Goal: Task Accomplishment & Management: Manage account settings

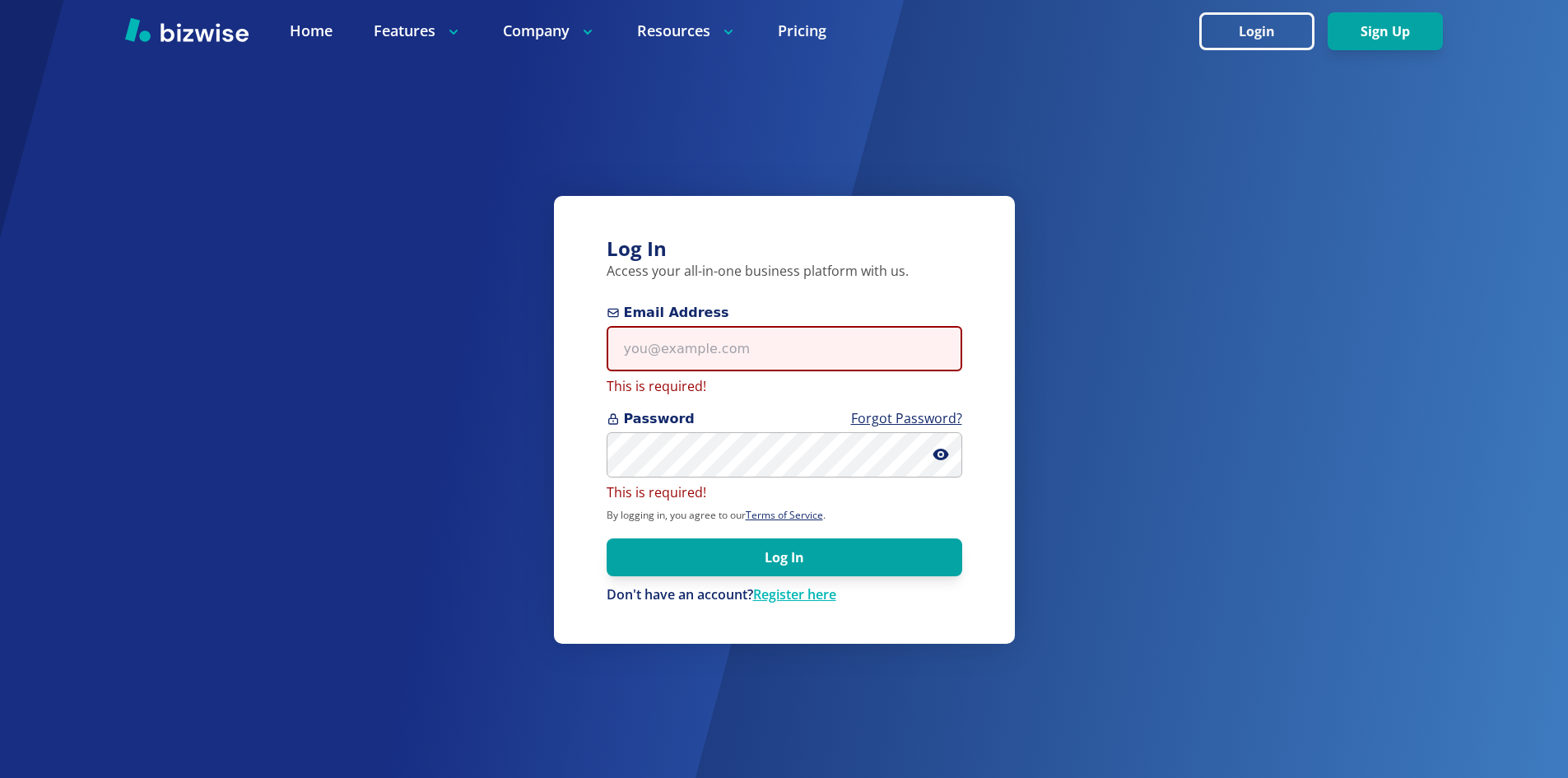
click at [681, 358] on input "Email Address" at bounding box center [784, 349] width 355 height 45
type input "info@thestartupleads.com"
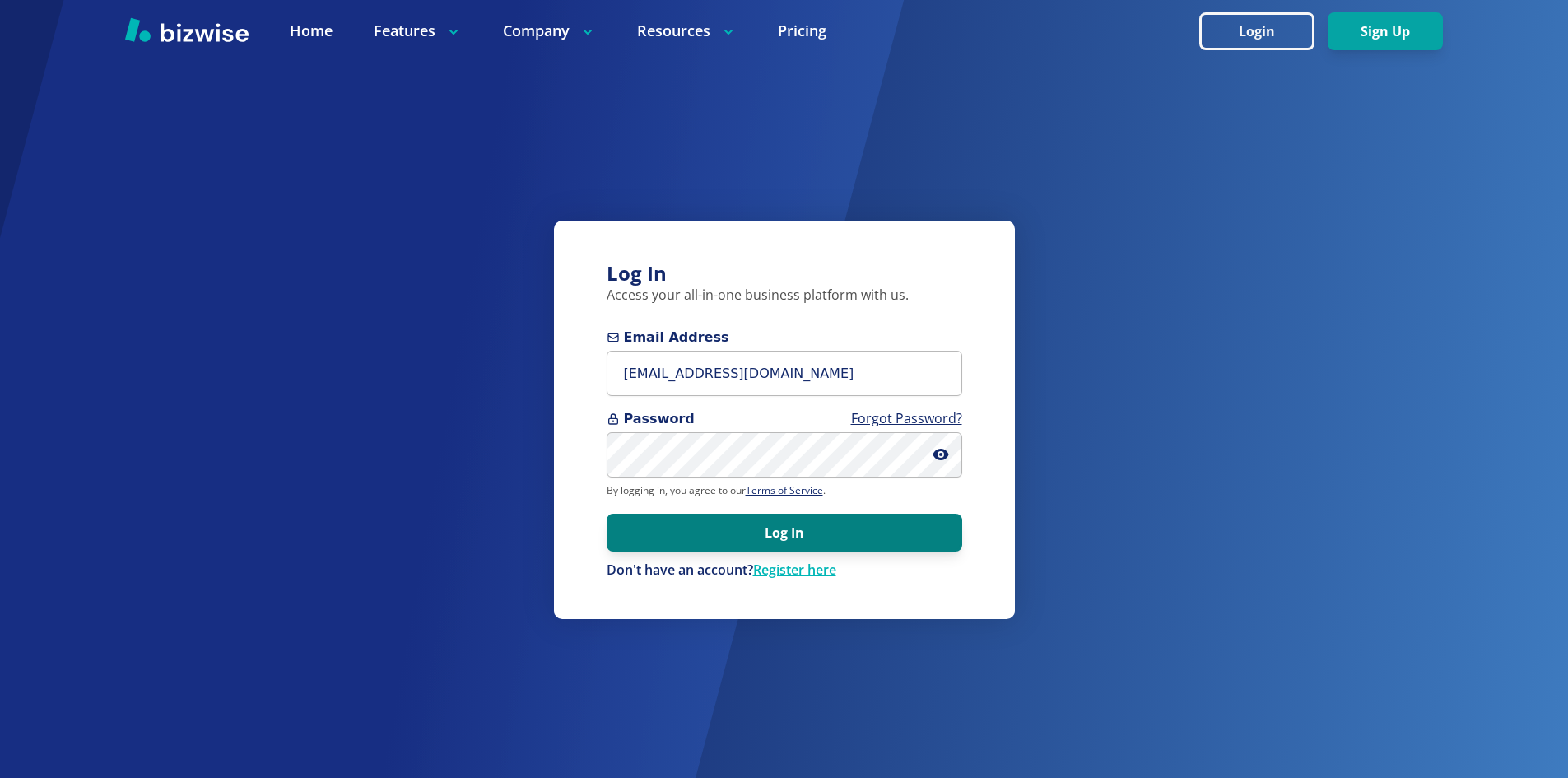
click at [808, 523] on button "Log In" at bounding box center [784, 532] width 355 height 38
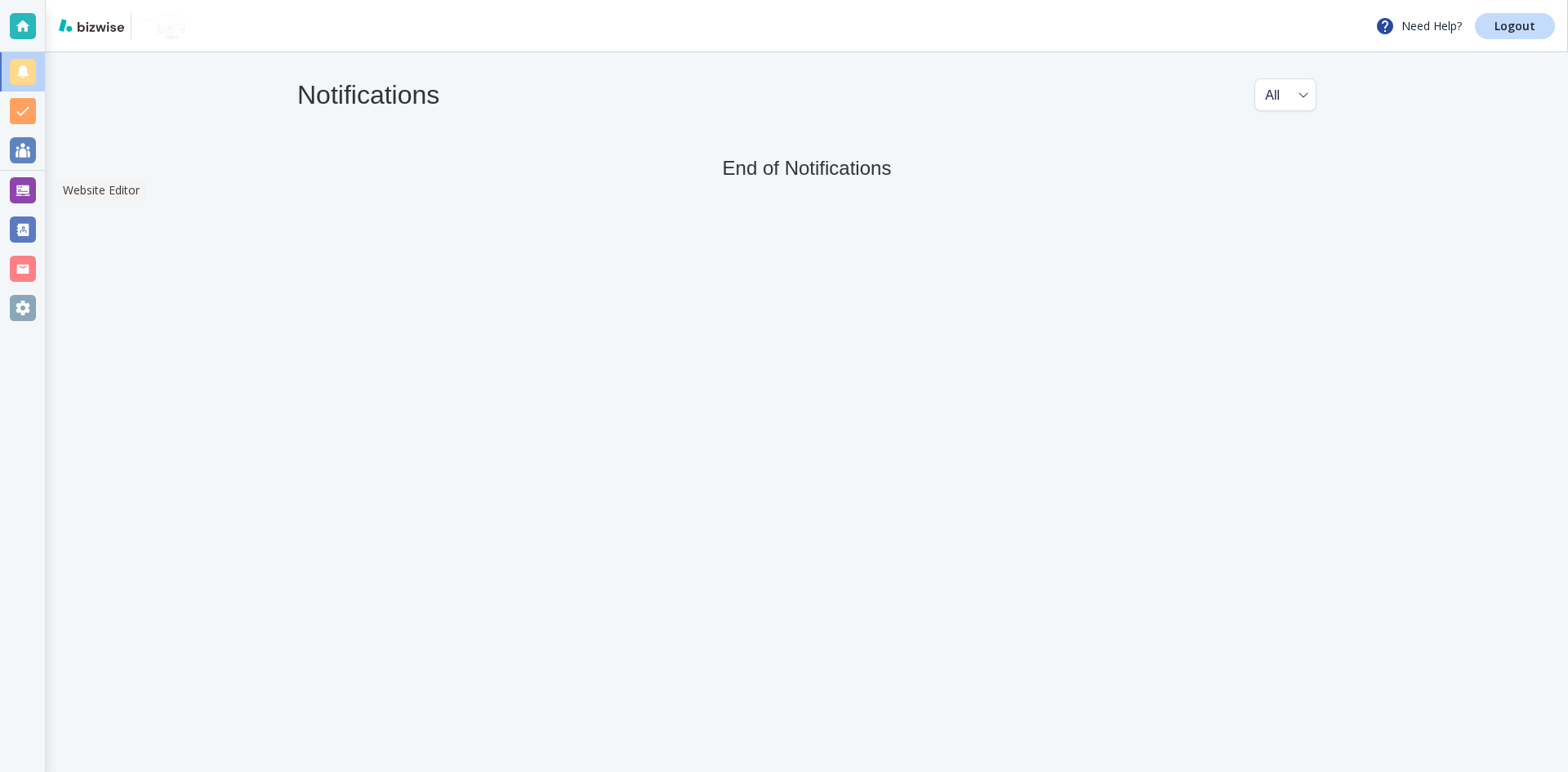
click at [15, 194] on div at bounding box center [22, 190] width 26 height 26
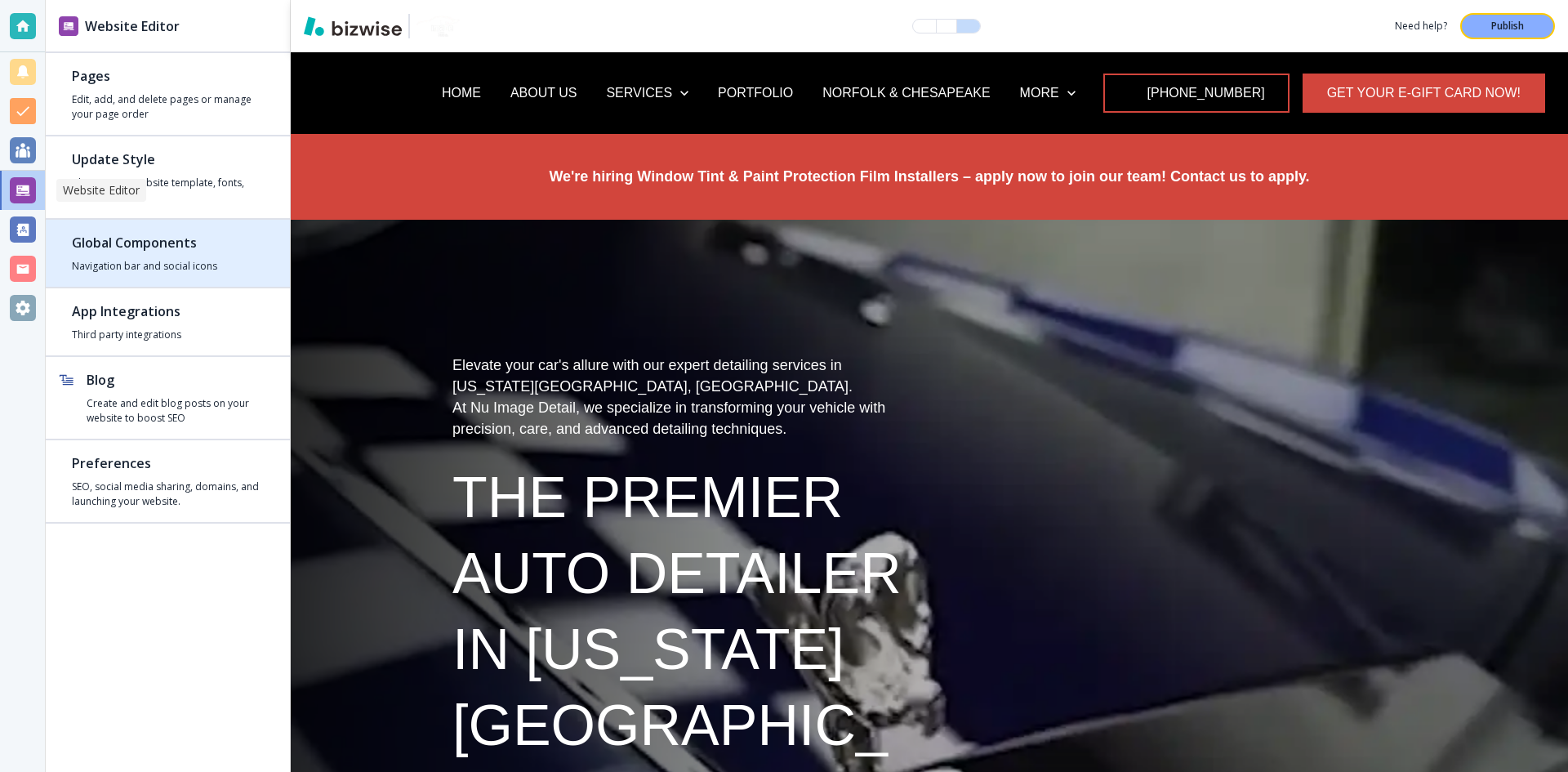
click at [142, 227] on div "button" at bounding box center [167, 227] width 244 height 13
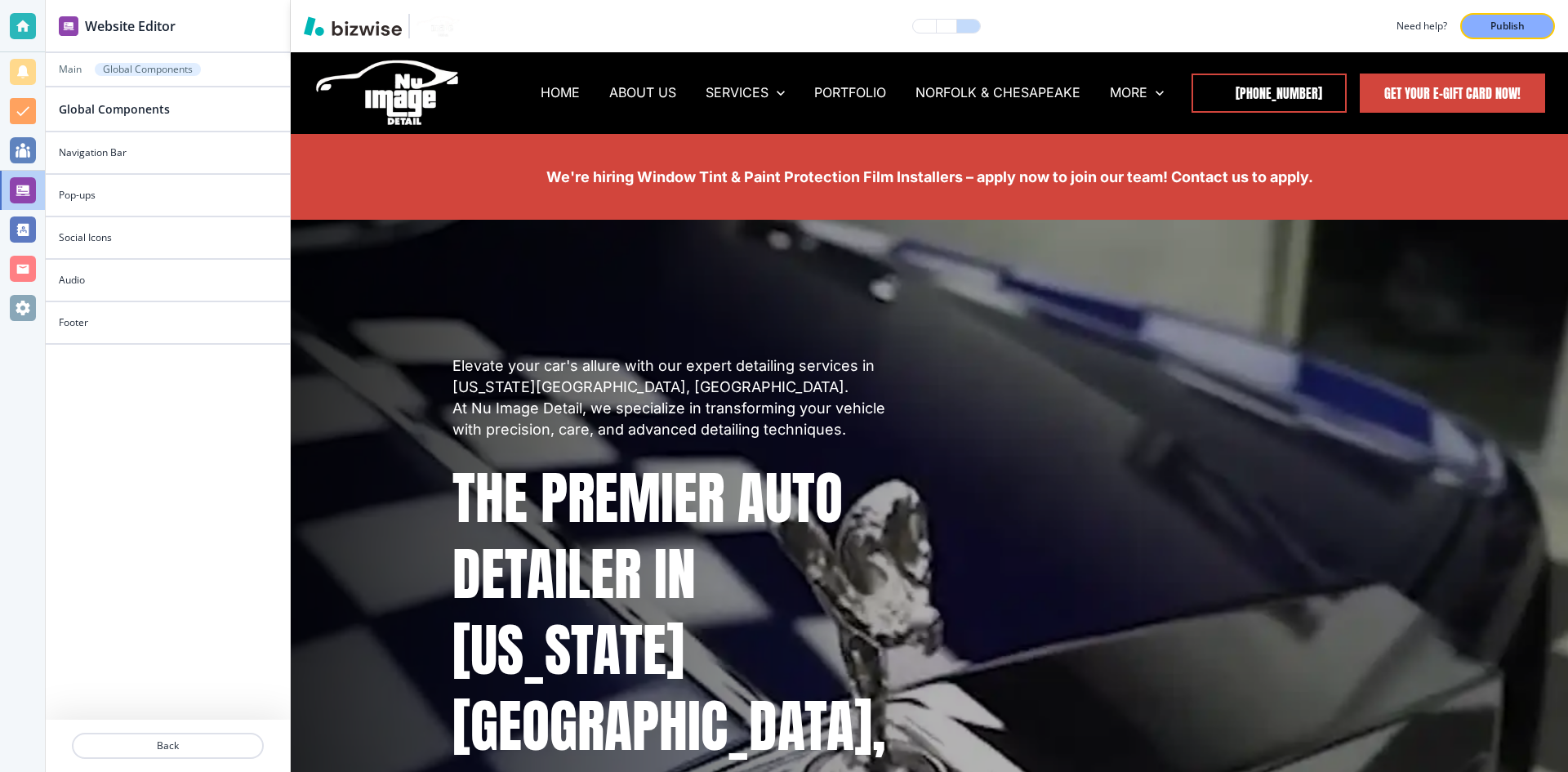
click at [27, 196] on div at bounding box center [22, 190] width 26 height 26
click at [77, 69] on p "Main" at bounding box center [70, 69] width 22 height 12
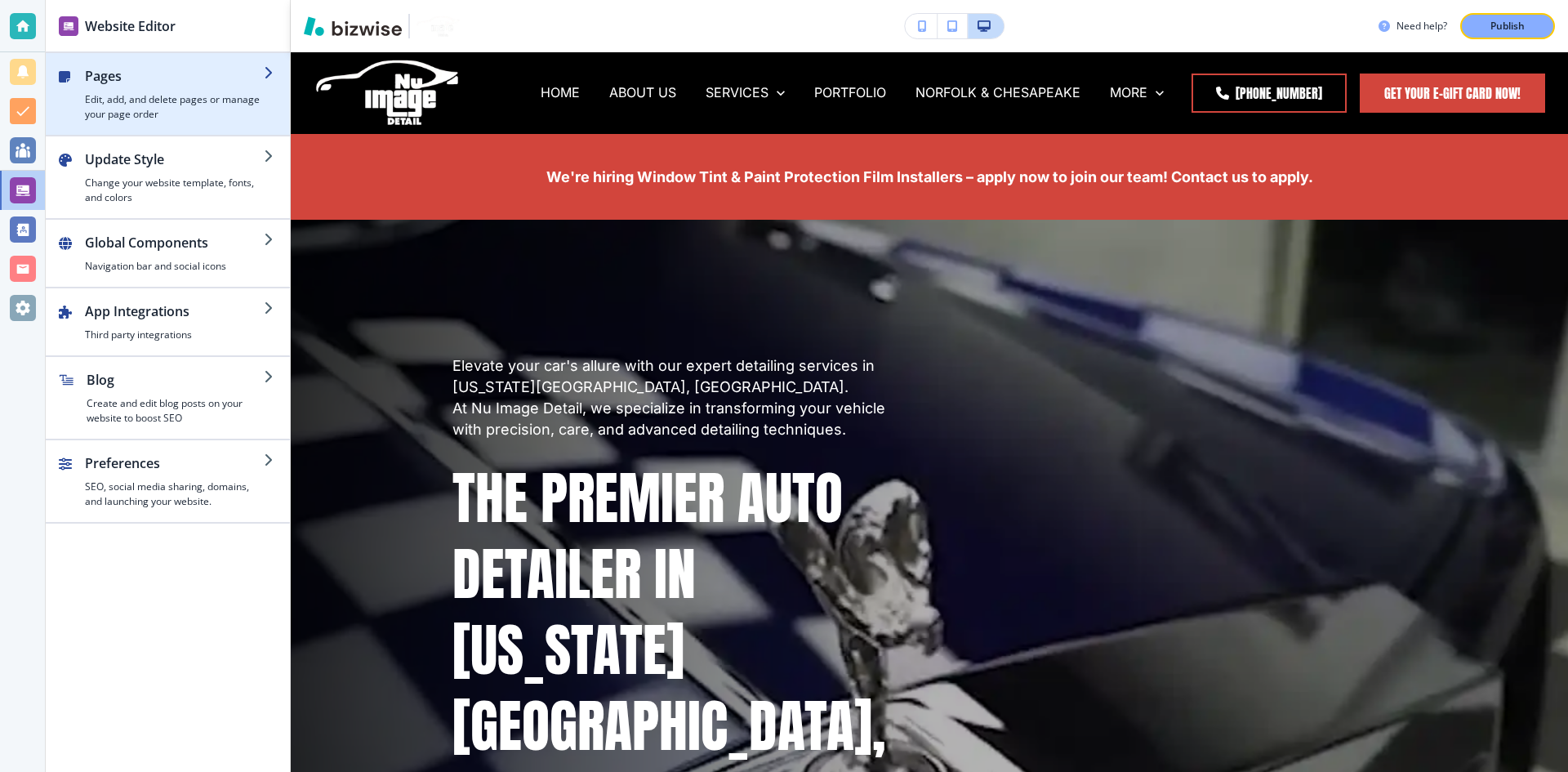
click at [106, 113] on h4 "Edit, add, and delete pages or manage your page order" at bounding box center [174, 107] width 179 height 29
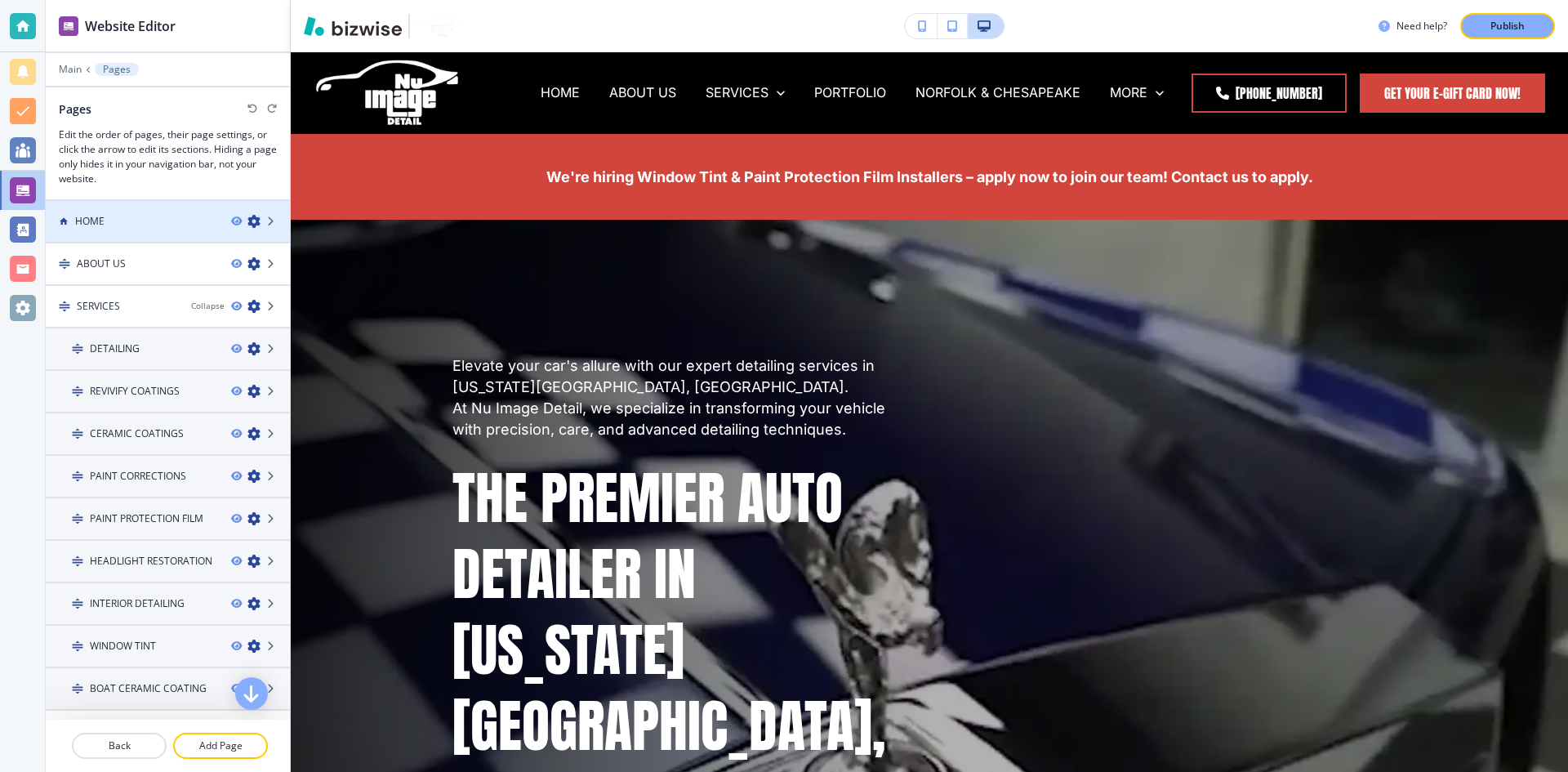
click at [162, 223] on div "HOME" at bounding box center [132, 222] width 172 height 15
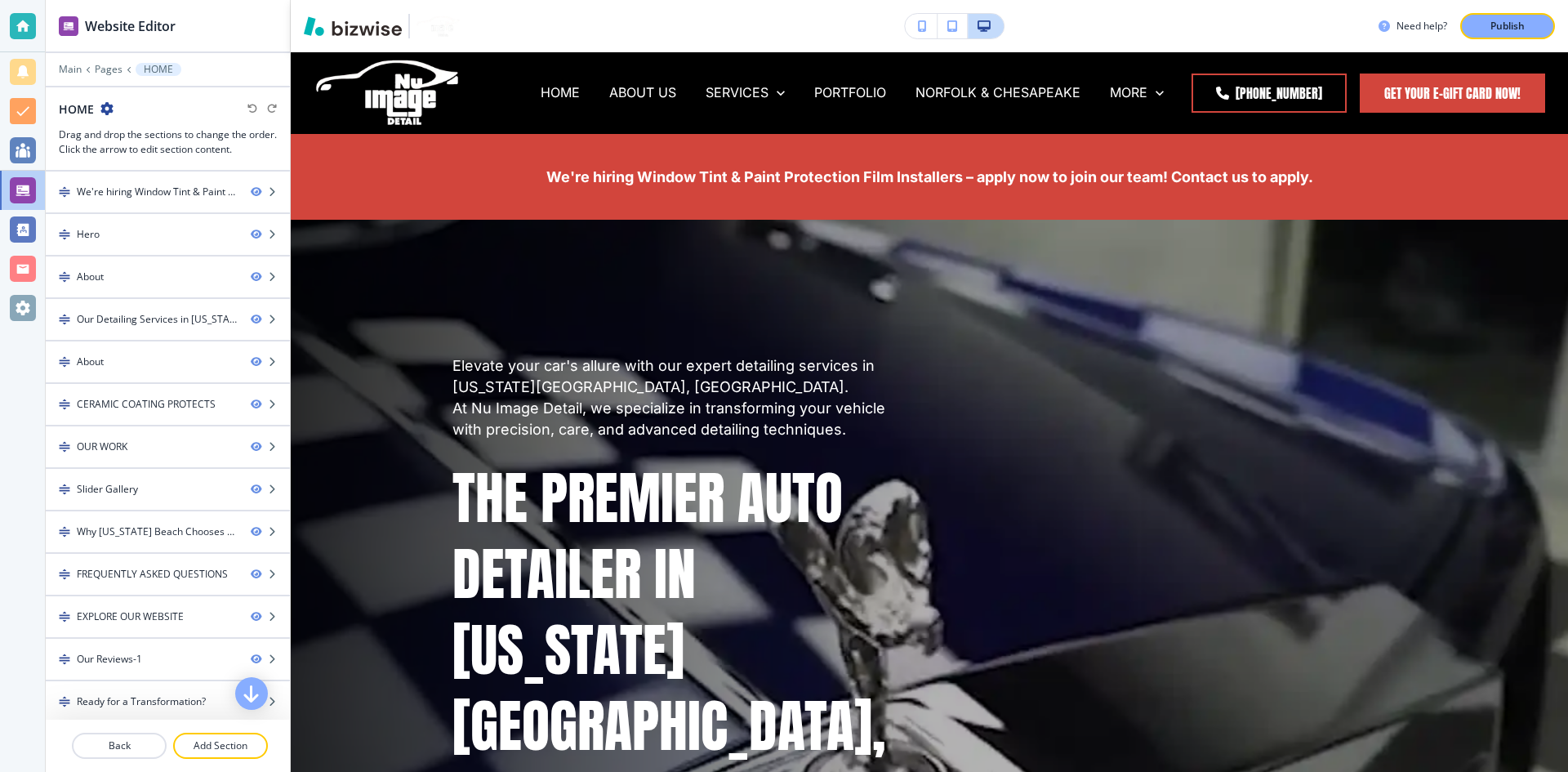
click at [105, 114] on icon "button" at bounding box center [107, 108] width 13 height 13
click at [137, 127] on button "Edit Page Settings" at bounding box center [152, 137] width 104 height 29
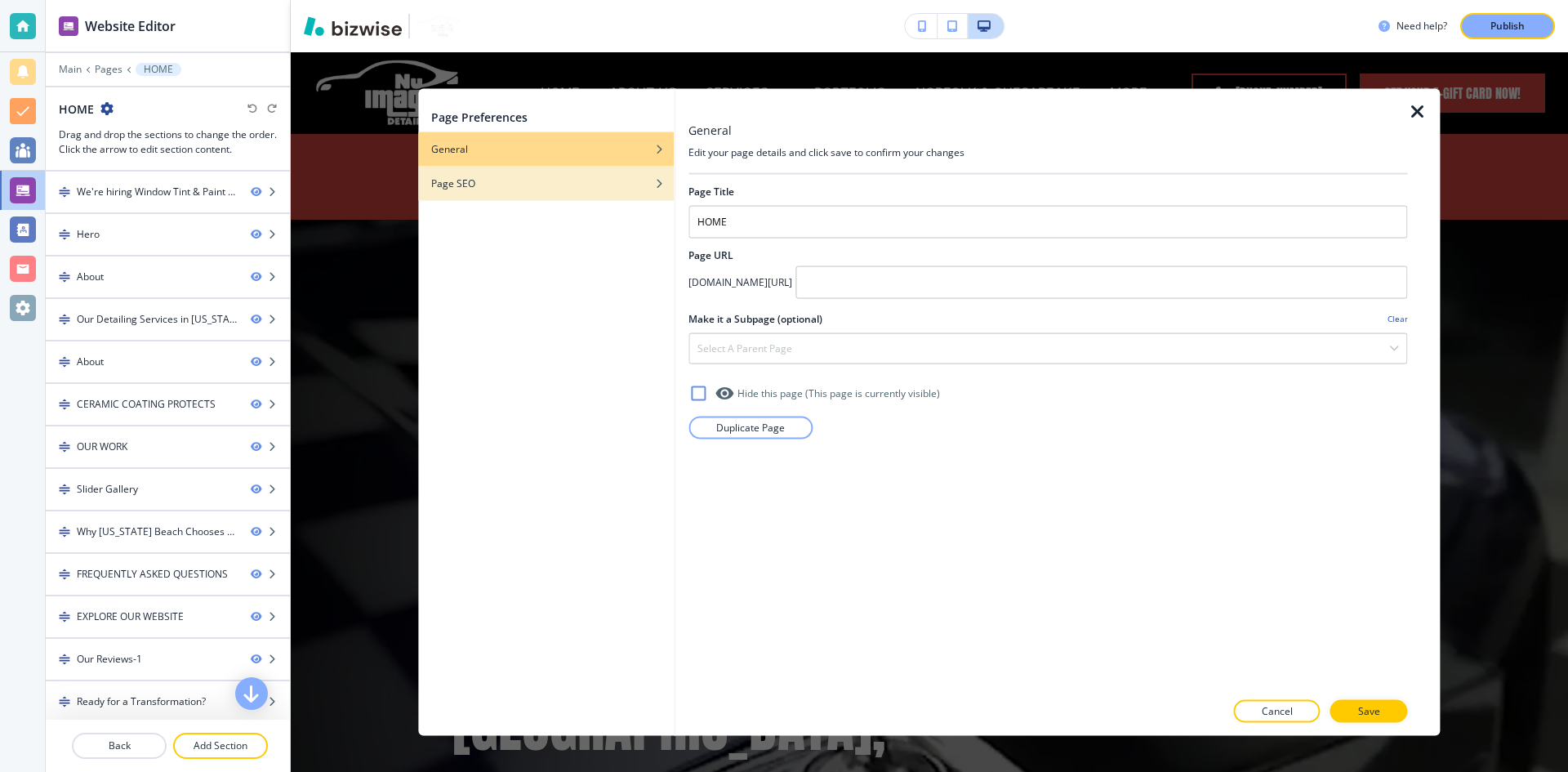
click at [593, 177] on div "Page SEO" at bounding box center [546, 183] width 256 height 15
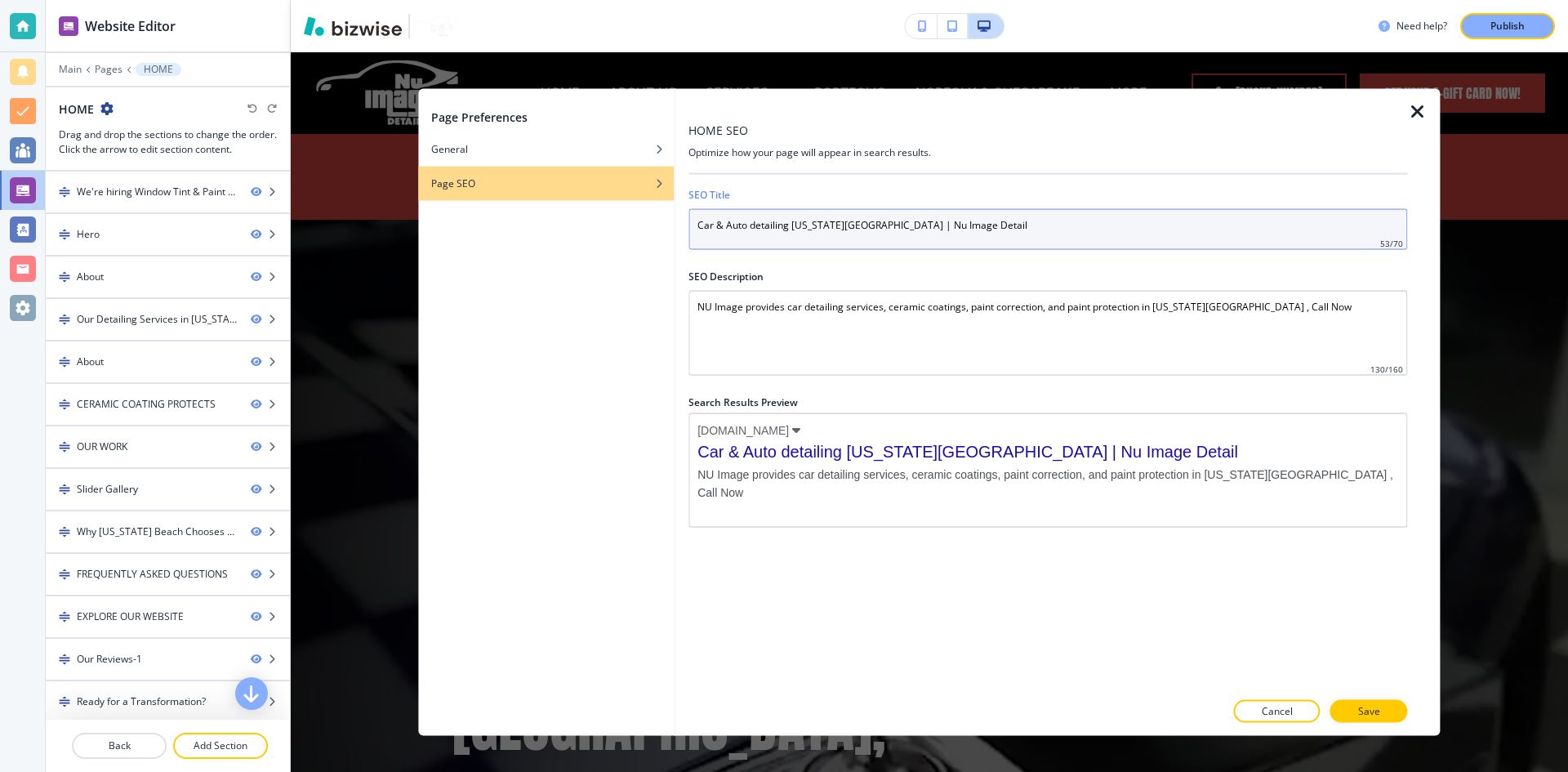
click at [930, 236] on input "Car & Auto detailing [US_STATE][GEOGRAPHIC_DATA] | Nu Image Detail" at bounding box center [1047, 228] width 718 height 41
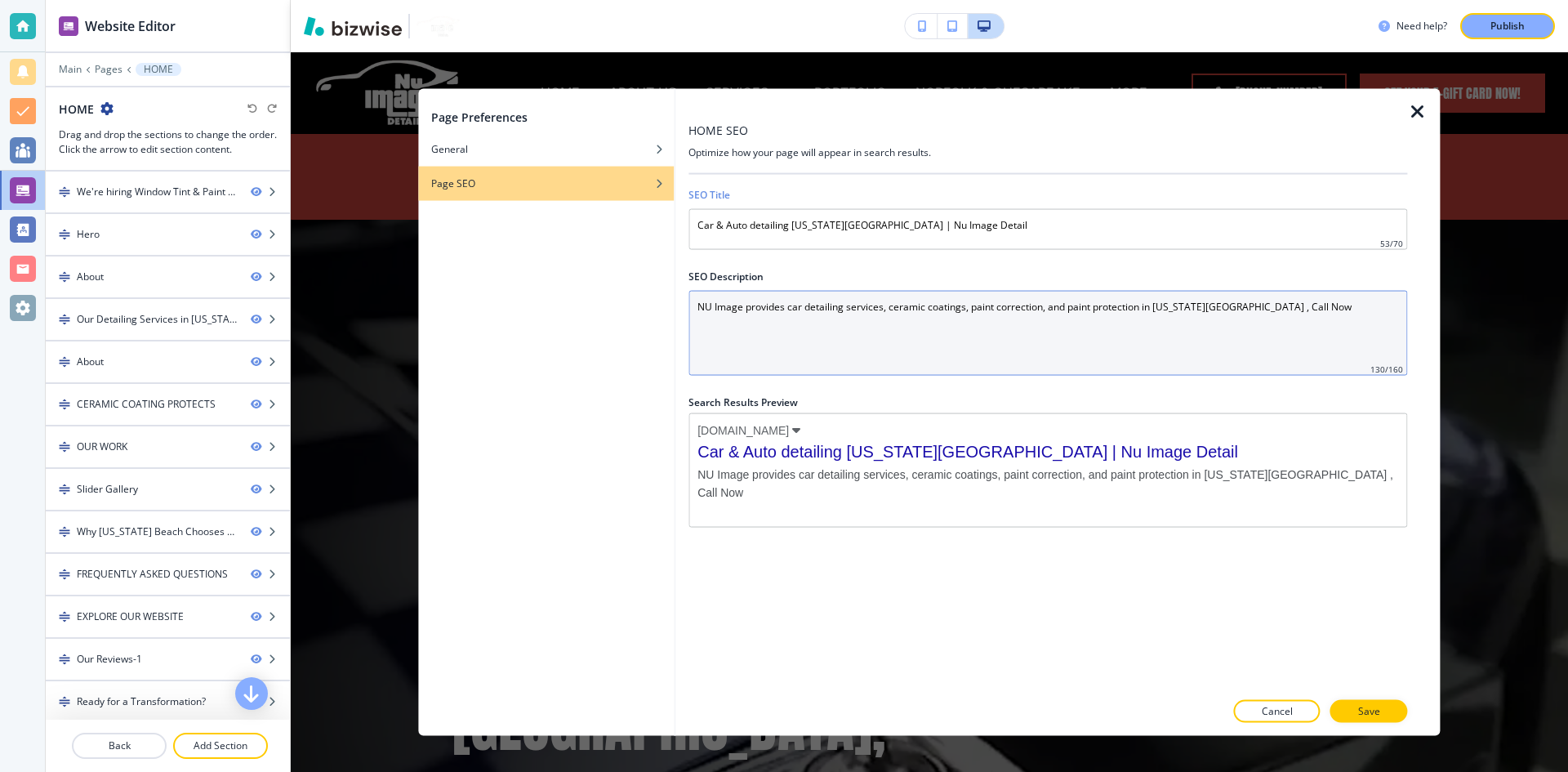
click at [983, 306] on Description "NU Image provides car detailing services, ceramic coatings, paint correction, a…" at bounding box center [1047, 333] width 718 height 85
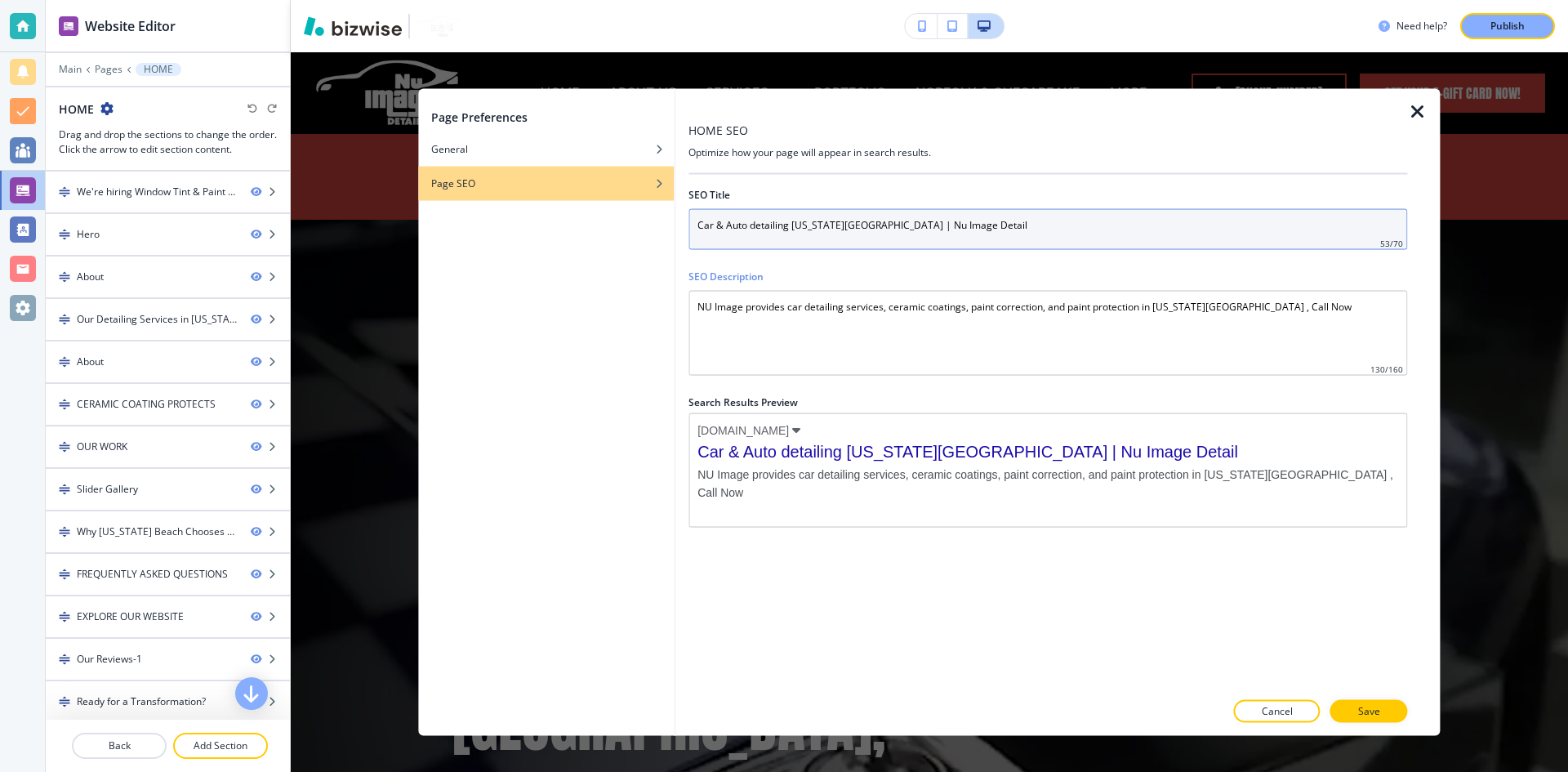
click at [940, 224] on input "Car & Auto detailing [US_STATE][GEOGRAPHIC_DATA] | Nu Image Detail" at bounding box center [1047, 228] width 718 height 41
click at [794, 228] on input "Car & Auto detailing [US_STATE][GEOGRAPHIC_DATA] | Nu Image Detail" at bounding box center [1047, 228] width 718 height 41
click at [857, 222] on input "Car & Auto detailing [US_STATE][GEOGRAPHIC_DATA] | Nu Image Detail" at bounding box center [1047, 228] width 718 height 41
click at [701, 226] on input "Car & Auto detailing [US_STATE][GEOGRAPHIC_DATA] | Nu Image Detail" at bounding box center [1047, 228] width 718 height 41
click at [692, 223] on input "Car & Auto detailing [US_STATE][GEOGRAPHIC_DATA] | Nu Image Detail" at bounding box center [1047, 228] width 718 height 41
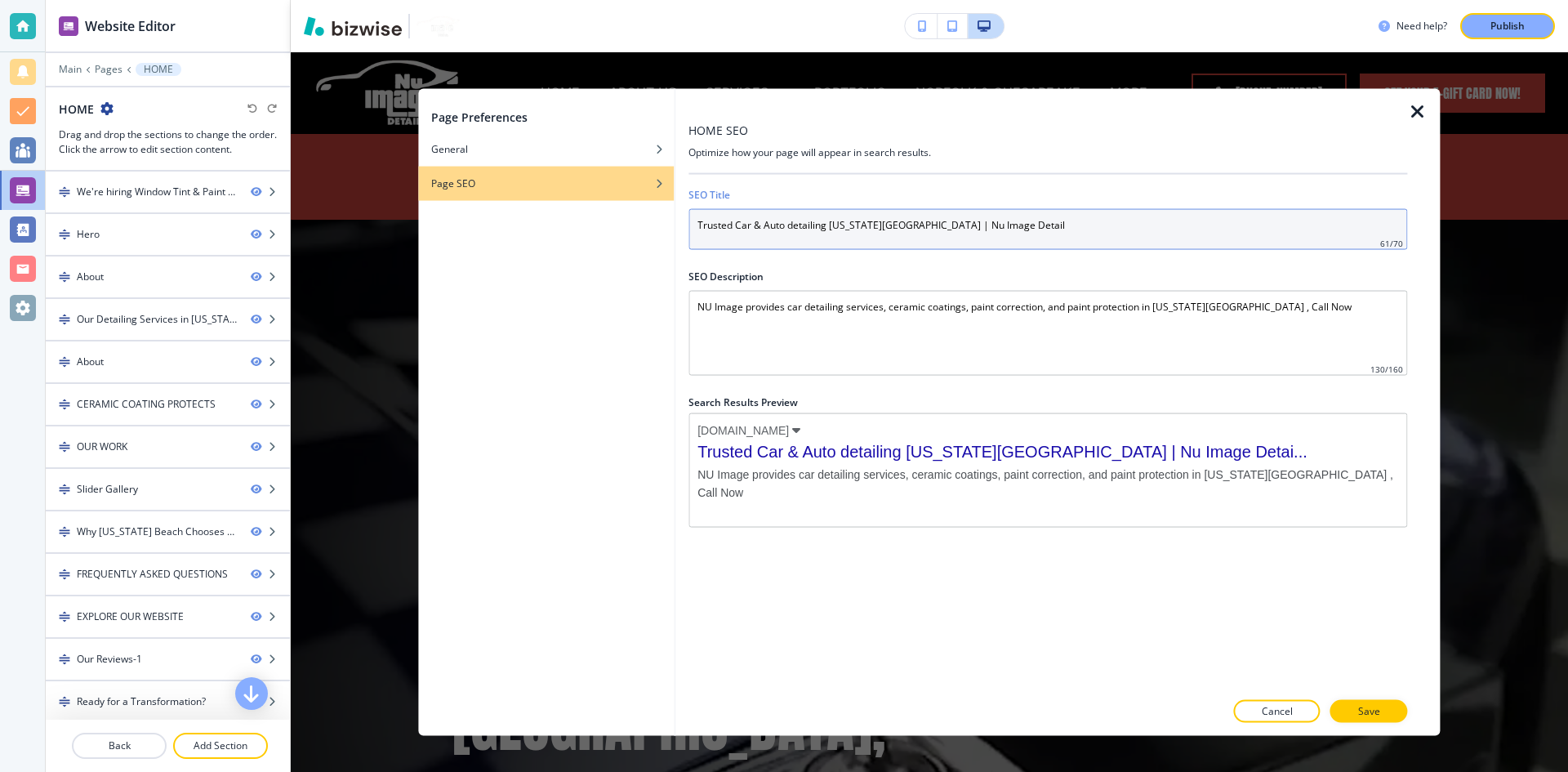
drag, startPoint x: 733, startPoint y: 224, endPoint x: 674, endPoint y: 220, distance: 59.1
click at [674, 220] on div "Page Preferences General Page SEO HOME SEO Optimize how your page will appear i…" at bounding box center [929, 412] width 1021 height 648
click at [950, 223] on input "Car & Auto detailing [US_STATE][GEOGRAPHIC_DATA] | Nu Image Detail" at bounding box center [1047, 228] width 718 height 41
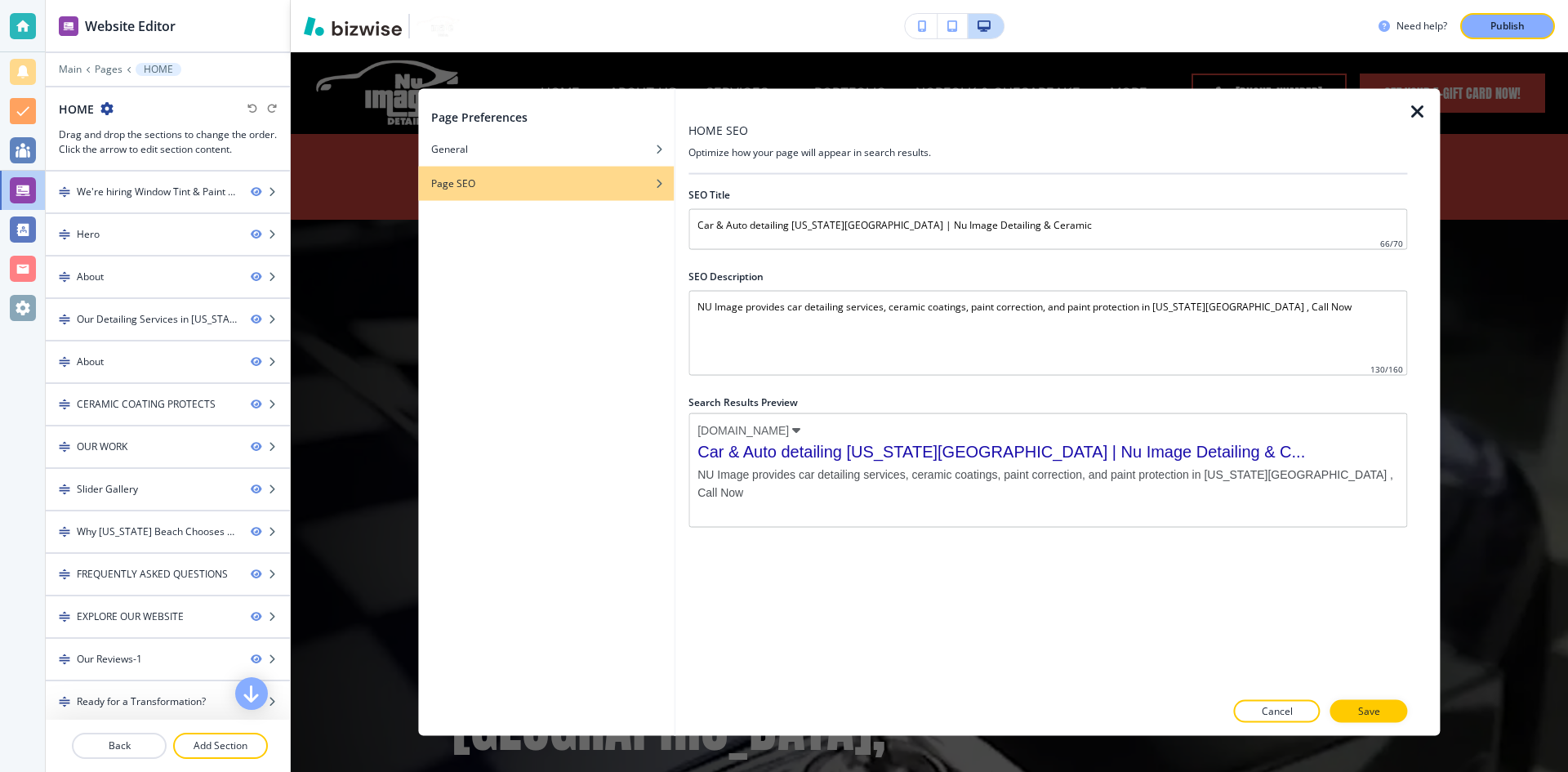
click at [800, 429] on icon at bounding box center [796, 430] width 8 height 13
drag, startPoint x: 772, startPoint y: 385, endPoint x: 767, endPoint y: 402, distance: 17.7
click at [772, 387] on div at bounding box center [1047, 385] width 718 height 20
click at [767, 404] on h2 "Search Results Preview" at bounding box center [1047, 402] width 718 height 15
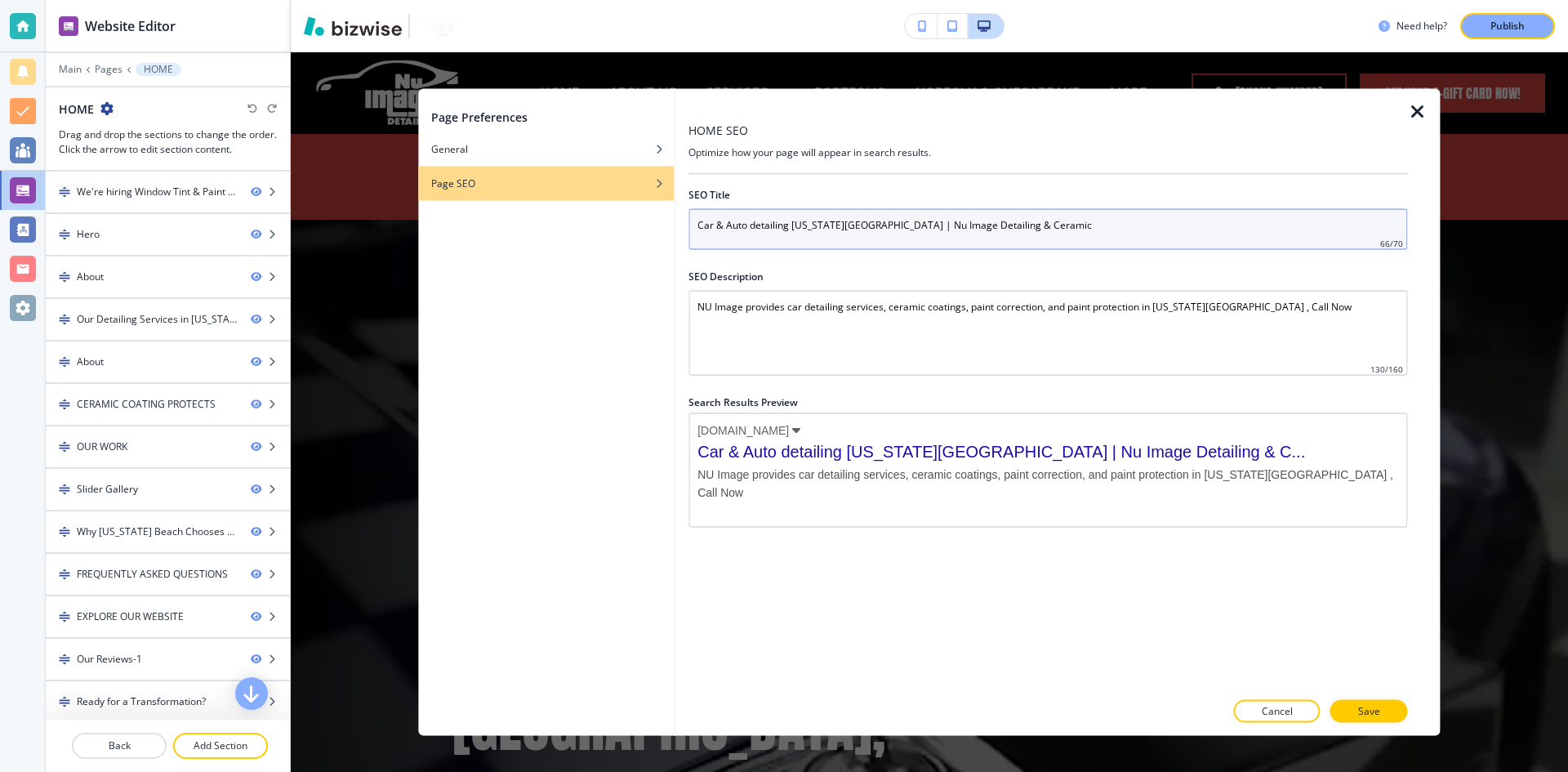
click at [1025, 230] on input "Car & Auto detailing [US_STATE][GEOGRAPHIC_DATA] | Nu Image Detailing & Ceramic" at bounding box center [1047, 228] width 718 height 41
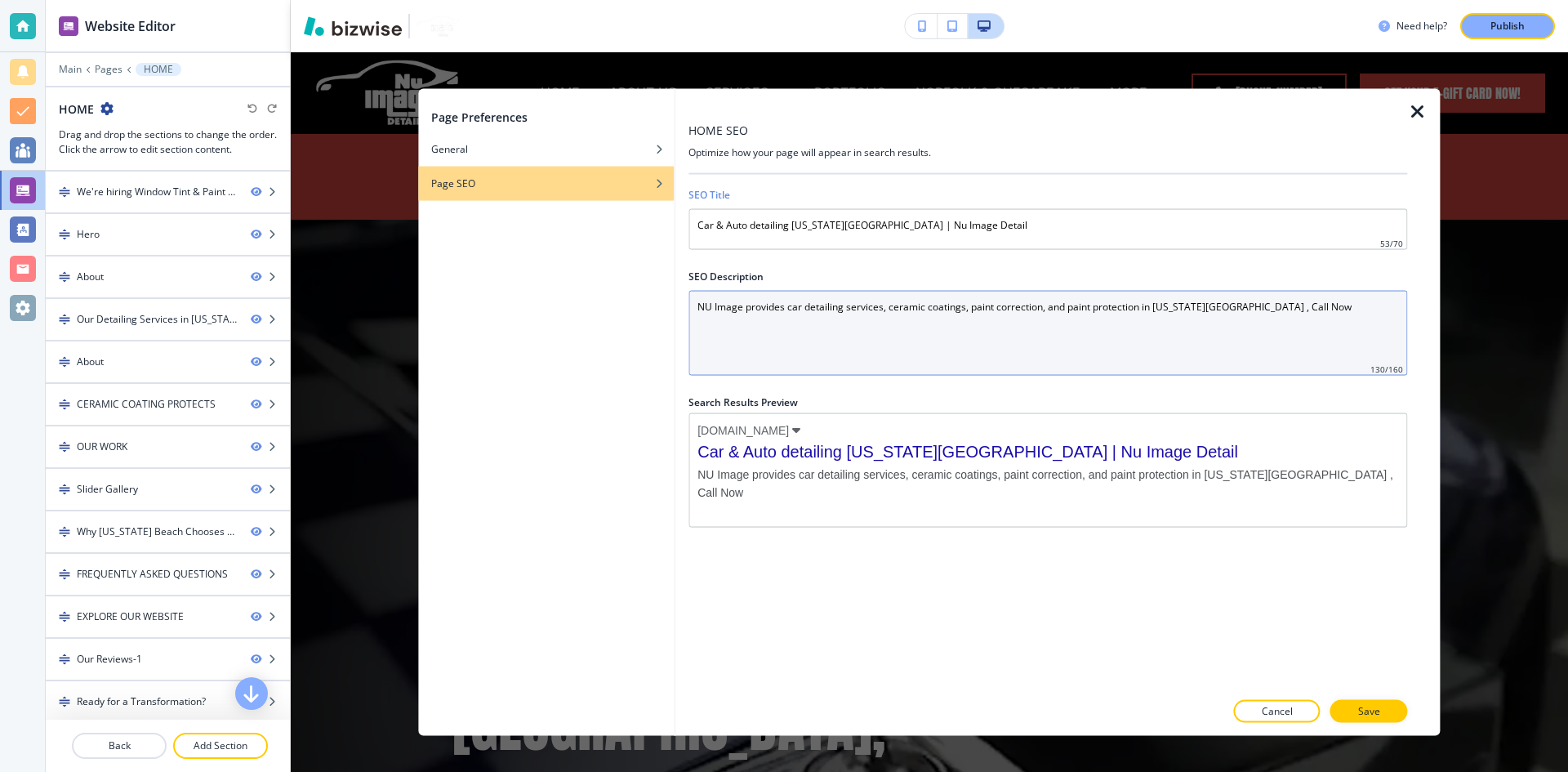
click at [863, 311] on Description "NU Image provides car detailing services, ceramic coatings, paint correction, a…" at bounding box center [1047, 333] width 718 height 85
click at [888, 343] on Description "NU Image provides car detailing services, ceramic coatings, paint correction, a…" at bounding box center [1047, 333] width 718 height 85
click at [1364, 312] on Description "NU Image provides car detailing services, ceramic coatings, paint correction, a…" at bounding box center [1047, 333] width 718 height 85
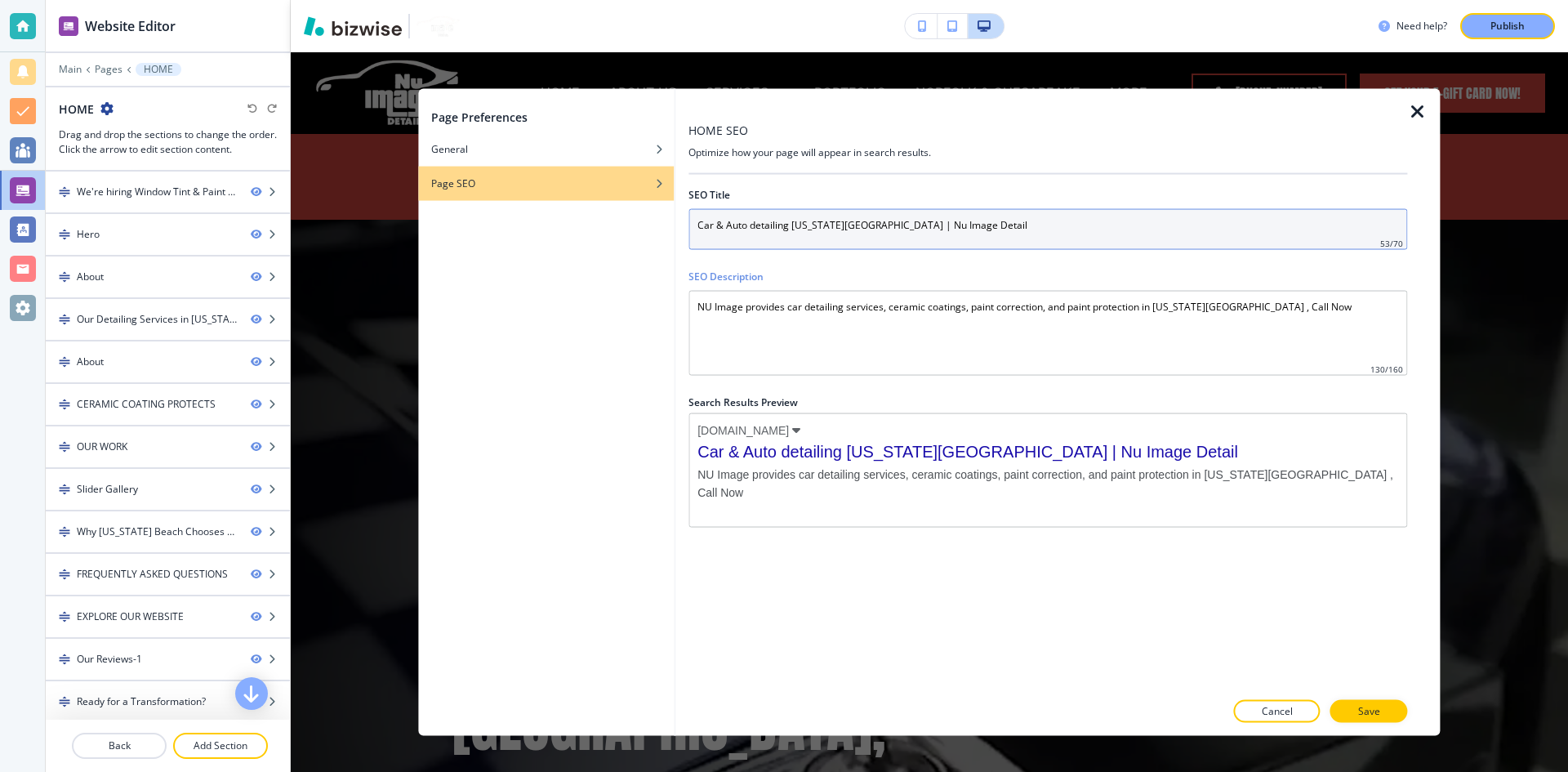
click at [775, 223] on input "Car & Auto detailing [US_STATE][GEOGRAPHIC_DATA] | Nu Image Detail" at bounding box center [1047, 228] width 718 height 41
paste input "PREMIER AUTO DETAILER IN [US_STATE][GEOGRAPHIC_DATA], [GEOGRAPHIC_DATA]"
paste input "Premier Auto Detailing in [US_STATE][GEOGRAPHIC_DATA], [GEOGRAPHIC_DATA]"
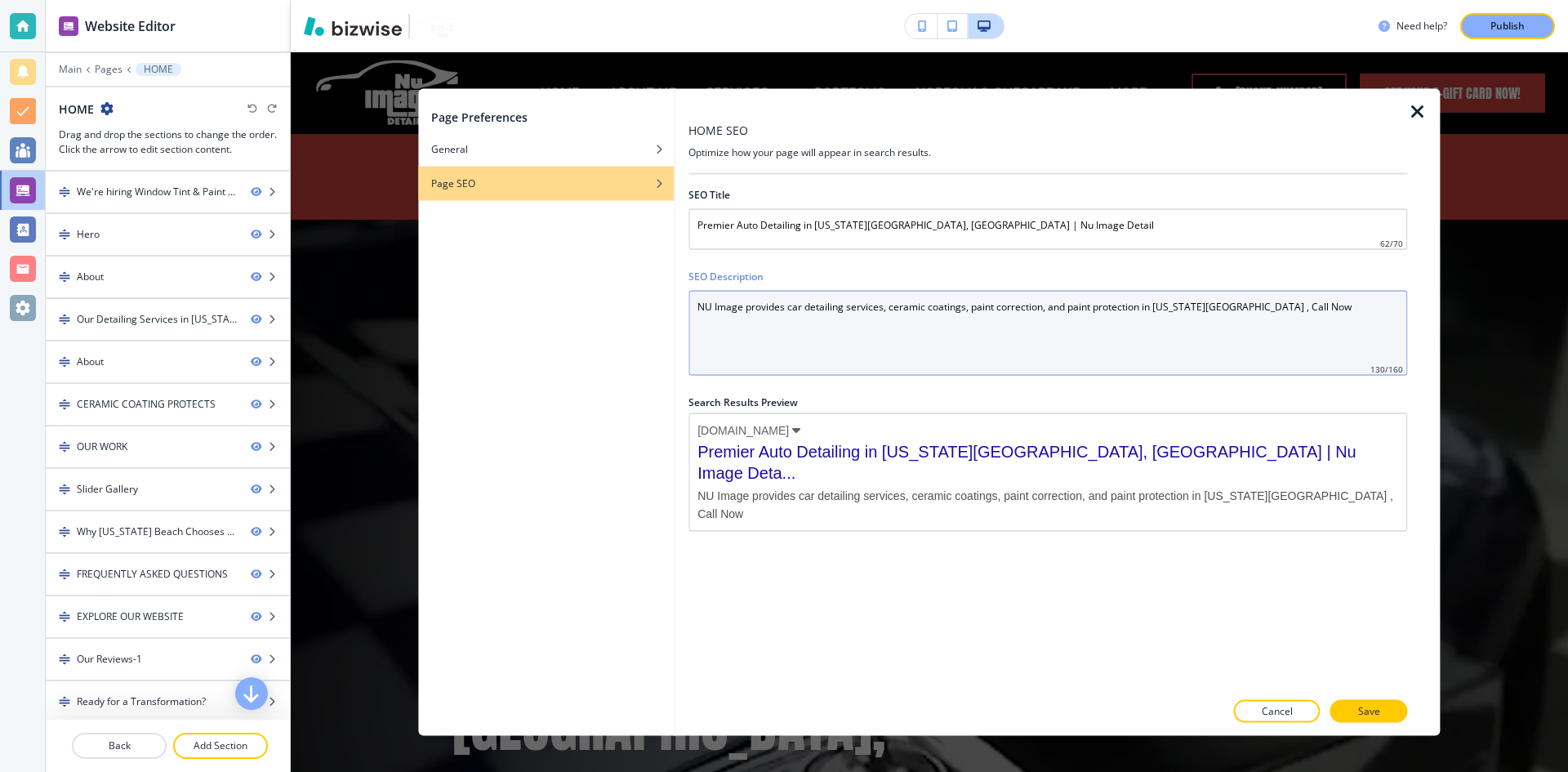
click at [1006, 335] on Description "NU Image provides car detailing services, ceramic coatings, paint correction, a…" at bounding box center [1047, 333] width 718 height 85
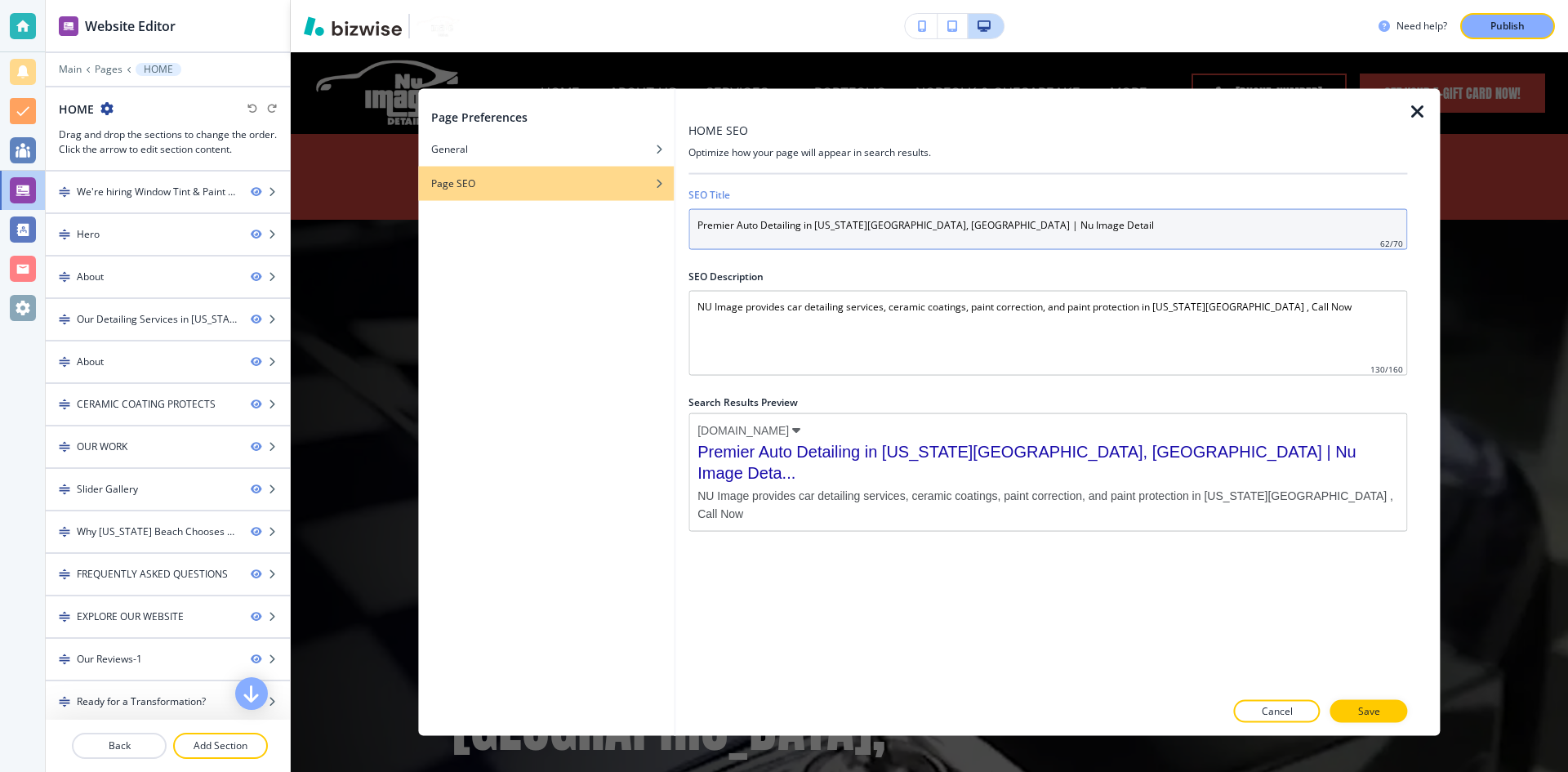
drag, startPoint x: 801, startPoint y: 224, endPoint x: 811, endPoint y: 270, distance: 47.1
click at [802, 224] on input "Premier Auto Detailing in [US_STATE][GEOGRAPHIC_DATA], [GEOGRAPHIC_DATA] | Nu I…" at bounding box center [1047, 228] width 718 height 41
click at [854, 243] on input "Premier Auto Detailing in [US_STATE][GEOGRAPHIC_DATA], [GEOGRAPHIC_DATA] | Nu I…" at bounding box center [1047, 228] width 718 height 41
click at [998, 226] on input "Premier Auto Detailing in [US_STATE][GEOGRAPHIC_DATA], [GEOGRAPHIC_DATA] | Nu I…" at bounding box center [1047, 228] width 718 height 41
click at [816, 224] on input "Premier Auto Detailing in [US_STATE][GEOGRAPHIC_DATA], [GEOGRAPHIC_DATA] | Nu I…" at bounding box center [1047, 228] width 718 height 41
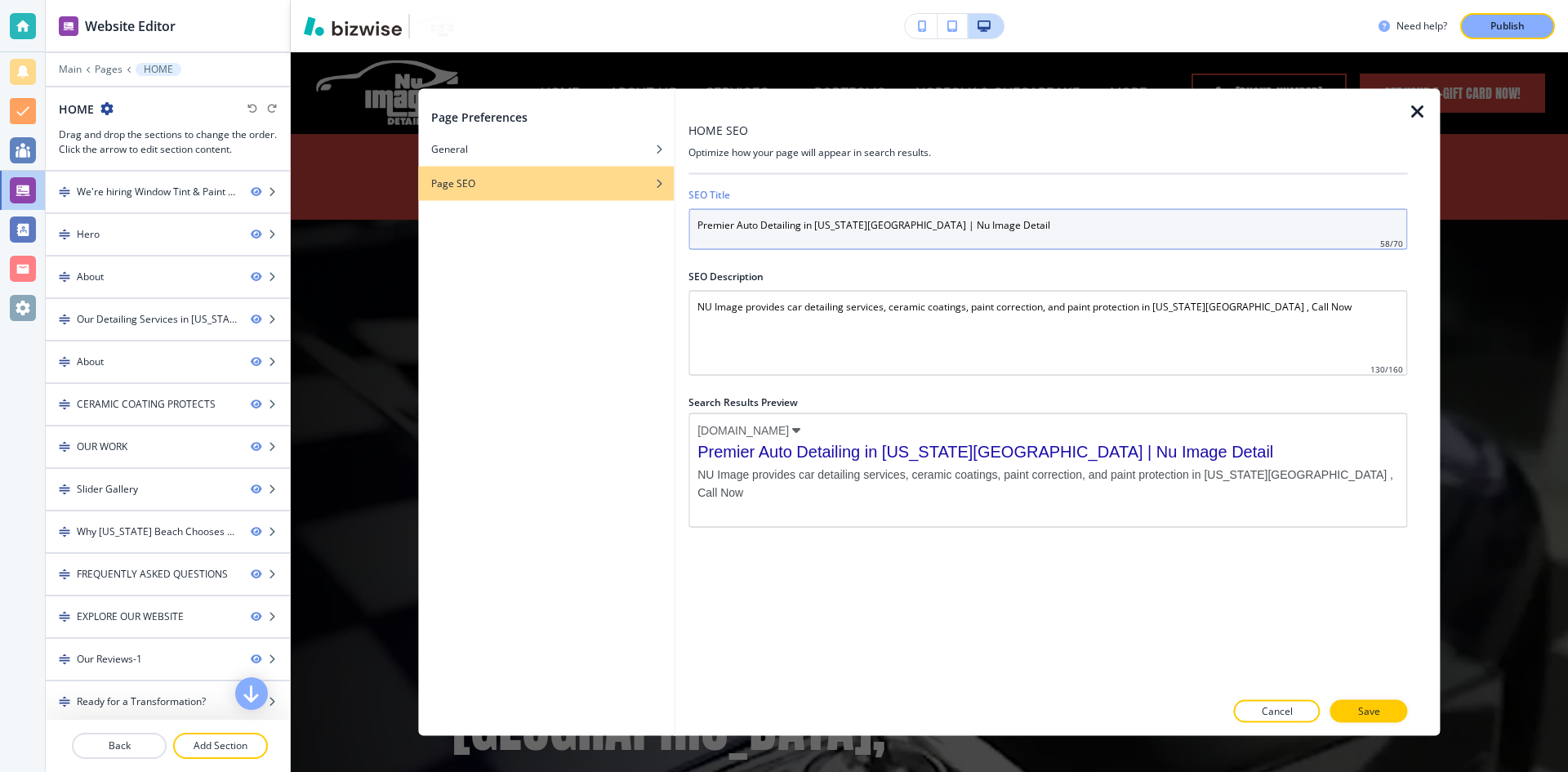
click at [1054, 216] on input "Premier Auto Detailing in [US_STATE][GEOGRAPHIC_DATA] | Nu Image Detail" at bounding box center [1047, 228] width 718 height 41
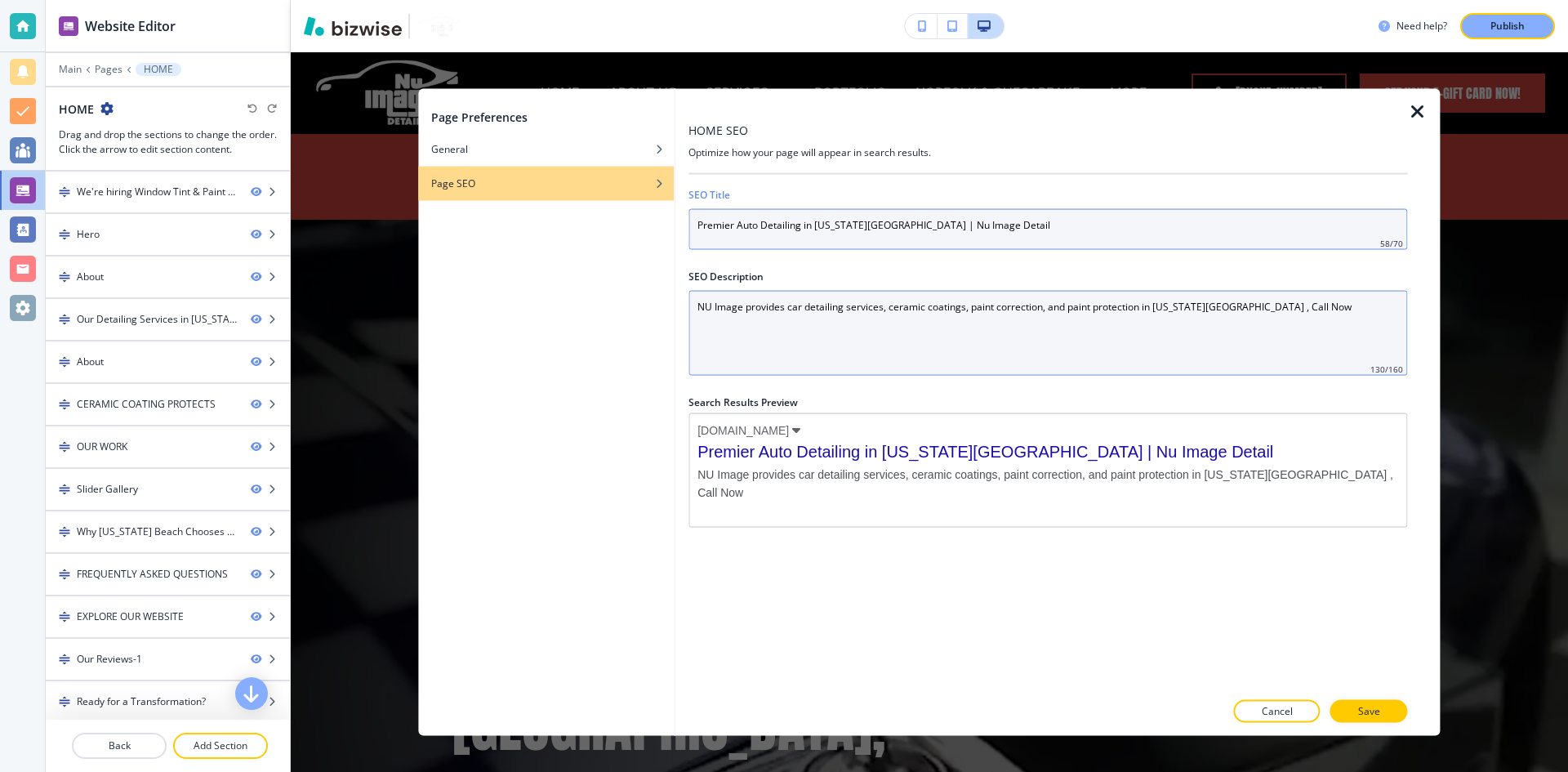
type input "Premier Auto Detailing in [US_STATE][GEOGRAPHIC_DATA] | Nu Image Detail"
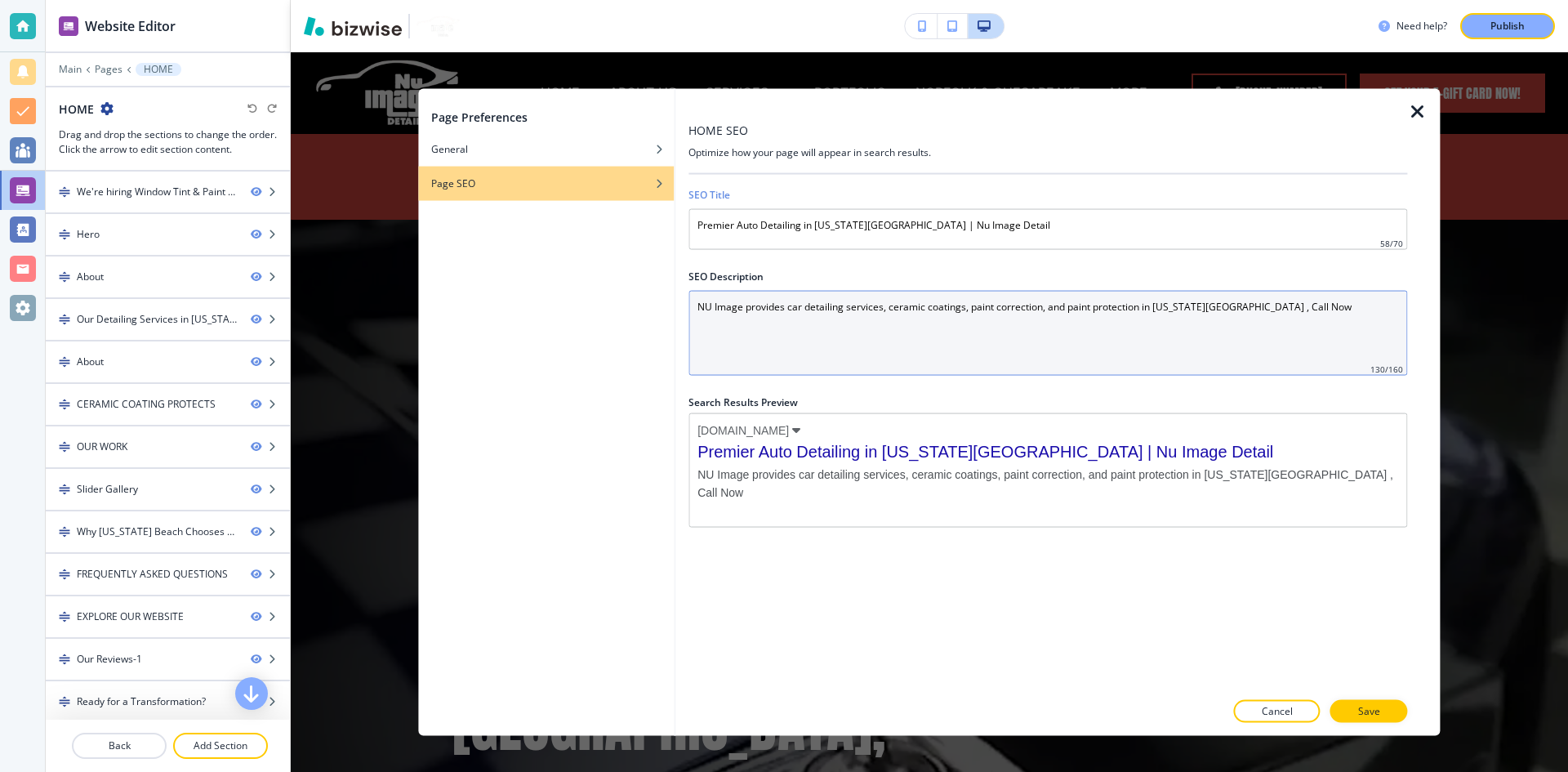
click at [1003, 333] on Description "NU Image provides car detailing services, ceramic coatings, paint correction, a…" at bounding box center [1047, 333] width 718 height 85
paste Description "Give your car a fresh, polished look with professional auto detailing in [US_ST…"
type Description "Give your car a fresh, polished look with professional auto detailing in [US_ST…"
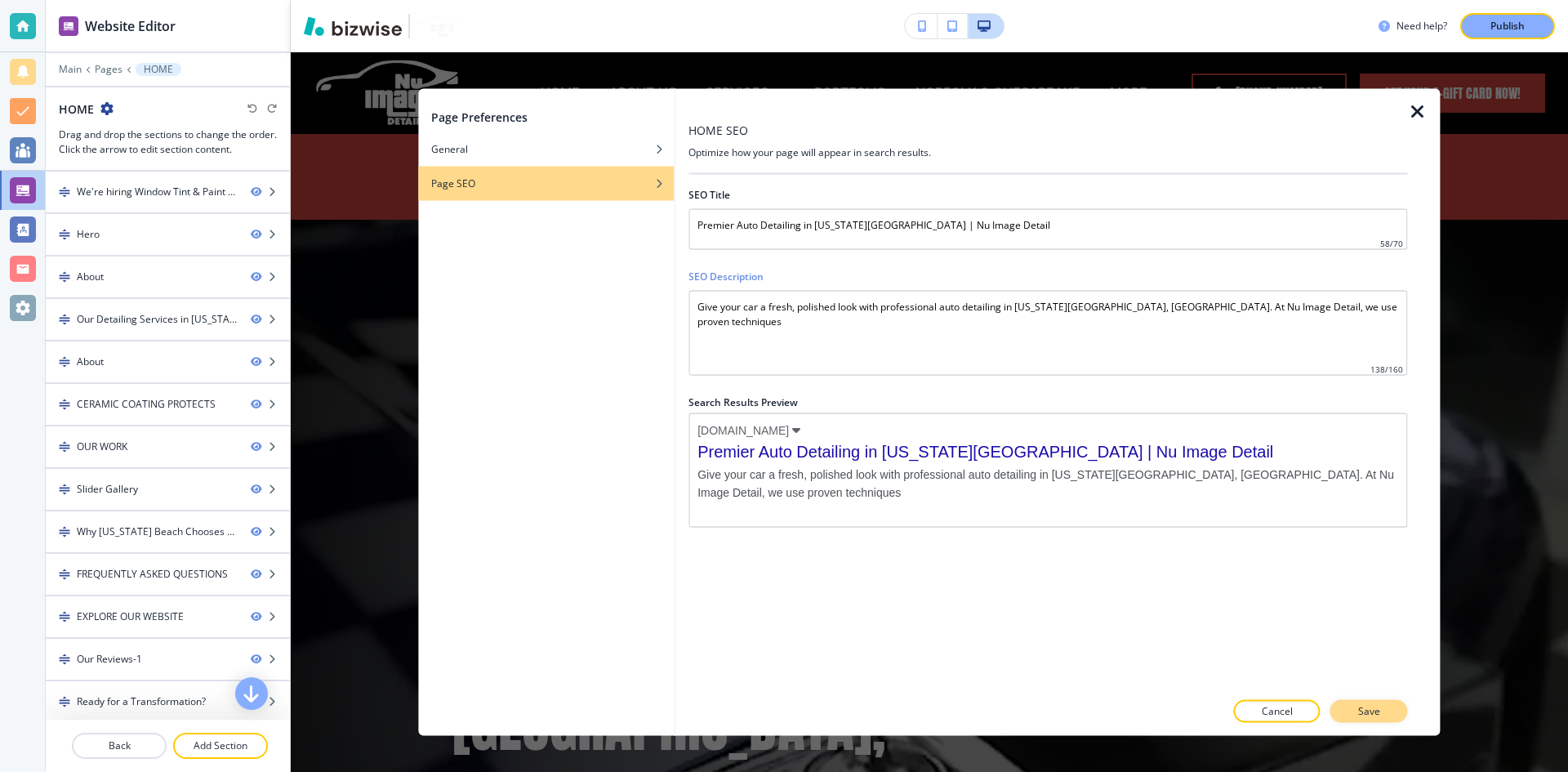
click at [1374, 703] on button "Save" at bounding box center [1368, 711] width 77 height 23
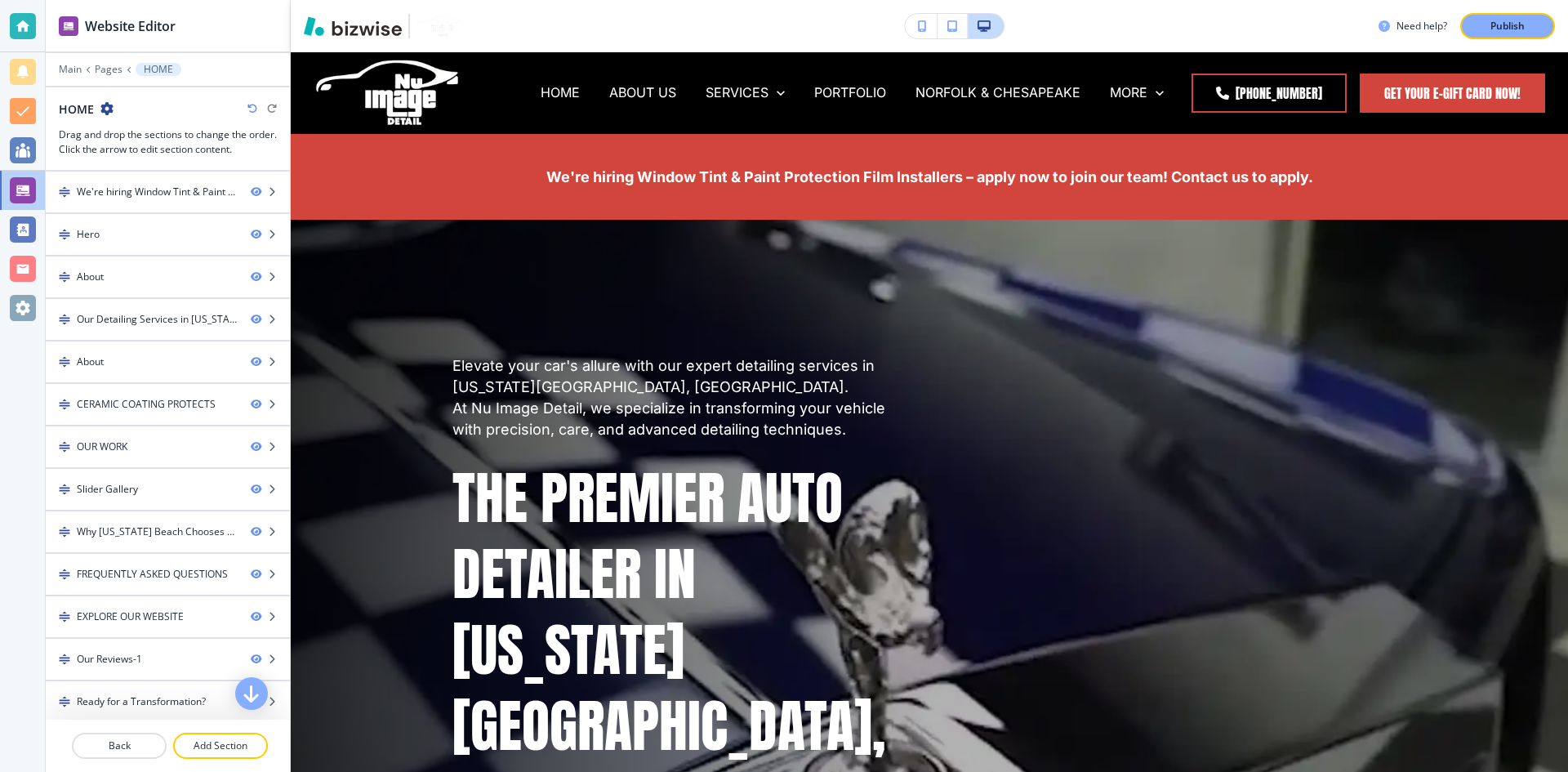
click at [110, 107] on icon "button" at bounding box center [107, 108] width 13 height 13
click at [125, 138] on p "Edit Page Settings" at bounding box center [152, 138] width 83 height 15
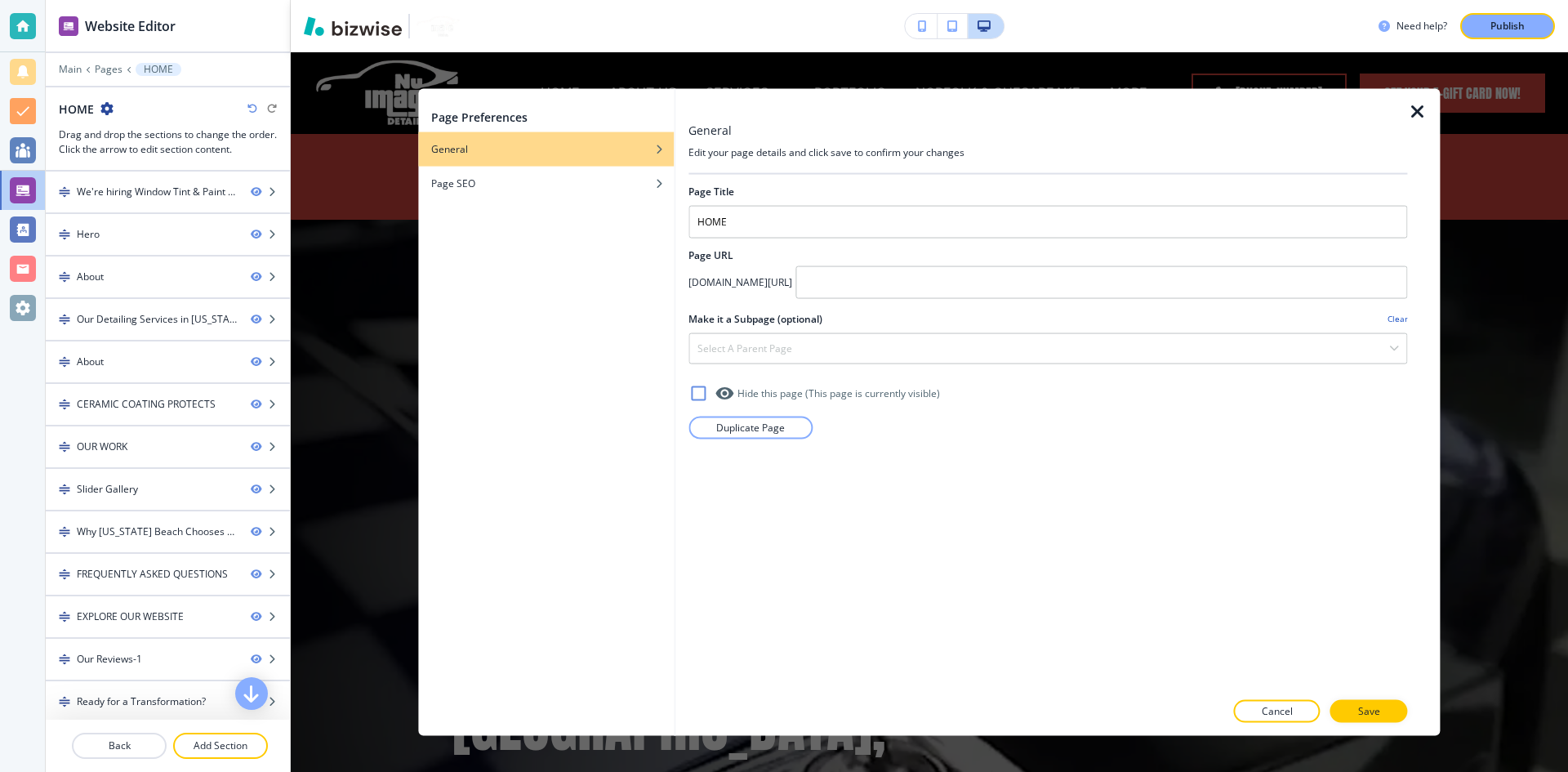
click at [1413, 123] on div at bounding box center [1423, 412] width 32 height 648
click at [1501, 26] on p "Publish" at bounding box center [1506, 27] width 34 height 15
